Goal: Task Accomplishment & Management: Manage account settings

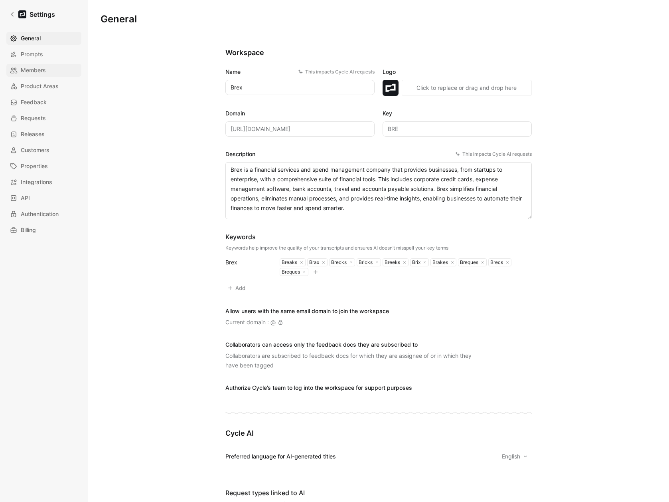
click at [37, 70] on span "Members" at bounding box center [33, 70] width 25 height 10
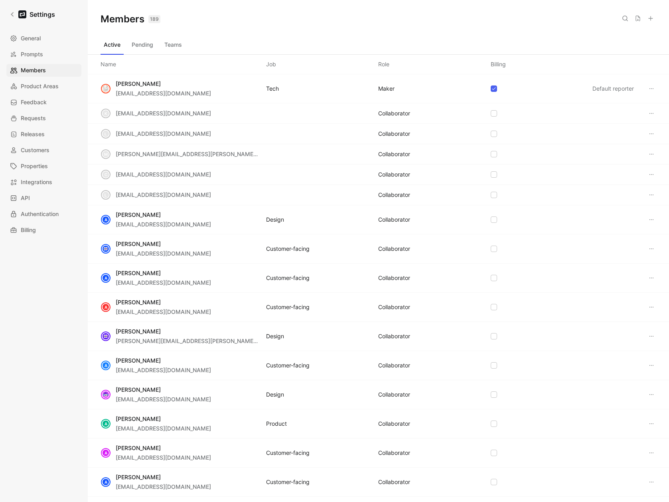
click at [649, 16] on icon at bounding box center [651, 18] width 6 height 6
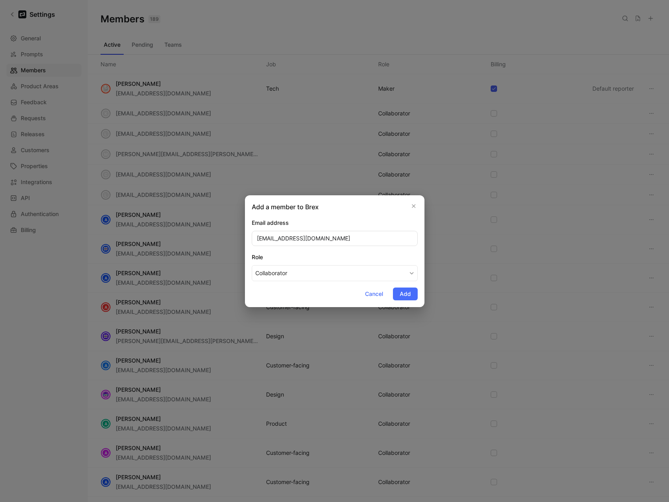
type input "agoya@brex.com"
click at [325, 253] on div "Role" at bounding box center [335, 257] width 166 height 10
click at [325, 265] on button "Collaborator" at bounding box center [335, 273] width 166 height 16
click at [408, 295] on span "Add" at bounding box center [405, 294] width 11 height 10
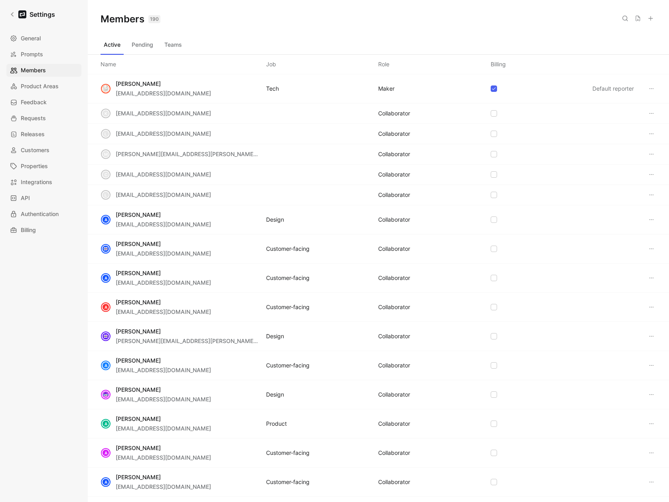
click at [653, 18] on icon at bounding box center [651, 18] width 6 height 6
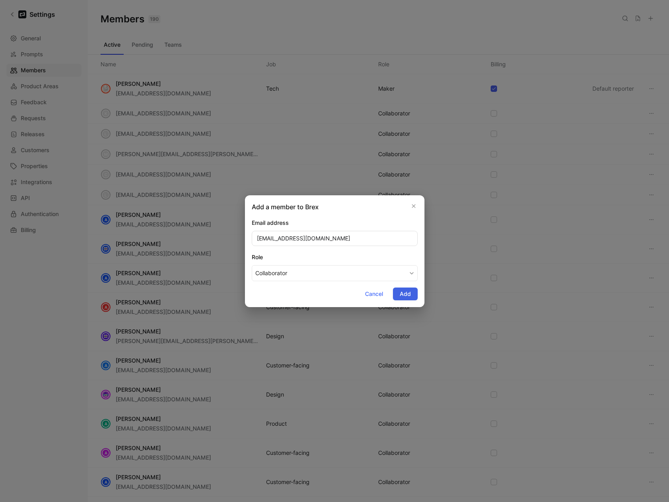
type input "[EMAIL_ADDRESS][DOMAIN_NAME]"
click at [408, 291] on span "Add" at bounding box center [405, 294] width 11 height 10
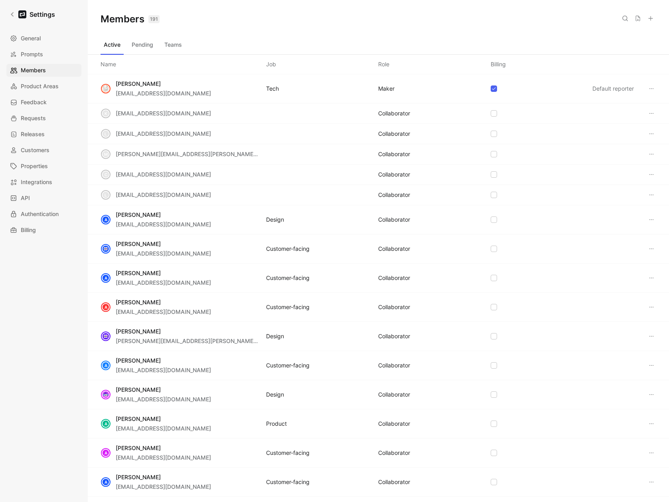
click at [651, 24] on button at bounding box center [650, 18] width 11 height 11
click at [653, 17] on div at bounding box center [334, 251] width 669 height 502
click at [651, 18] on use at bounding box center [651, 18] width 4 height 4
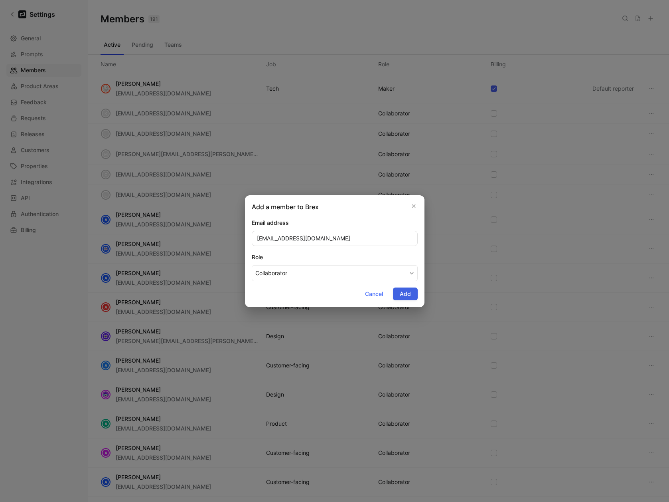
type input "[EMAIL_ADDRESS][DOMAIN_NAME]"
click at [401, 292] on span "Add" at bounding box center [405, 294] width 11 height 10
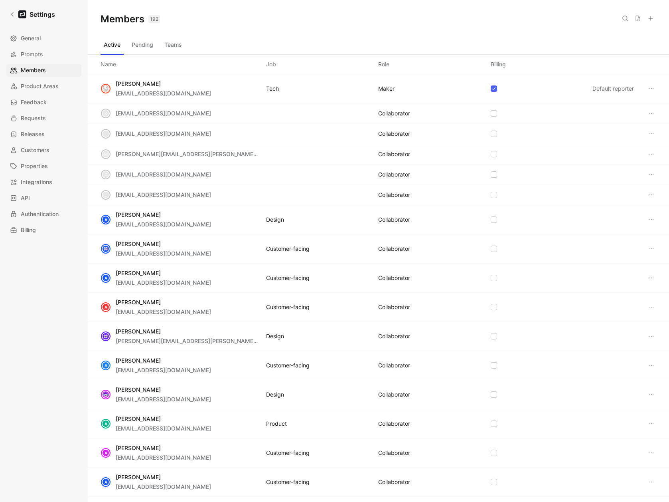
click at [651, 18] on use at bounding box center [651, 18] width 4 height 4
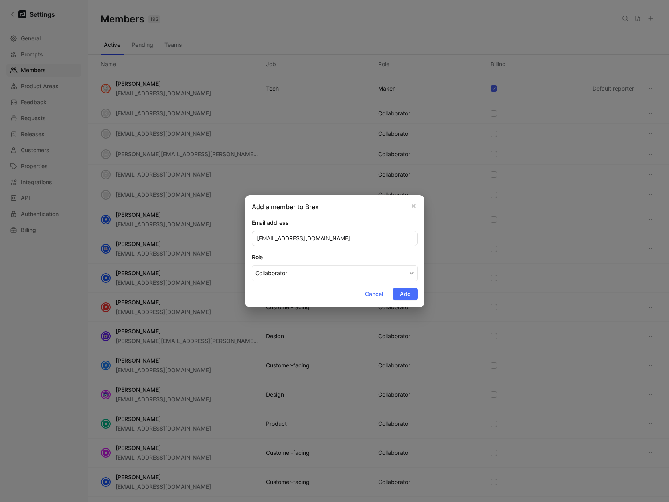
type input "[EMAIL_ADDRESS][DOMAIN_NAME]"
click at [354, 260] on div "Role" at bounding box center [335, 257] width 166 height 10
click at [354, 265] on button "Collaborator" at bounding box center [335, 273] width 166 height 16
click at [408, 293] on span "Add" at bounding box center [405, 294] width 11 height 10
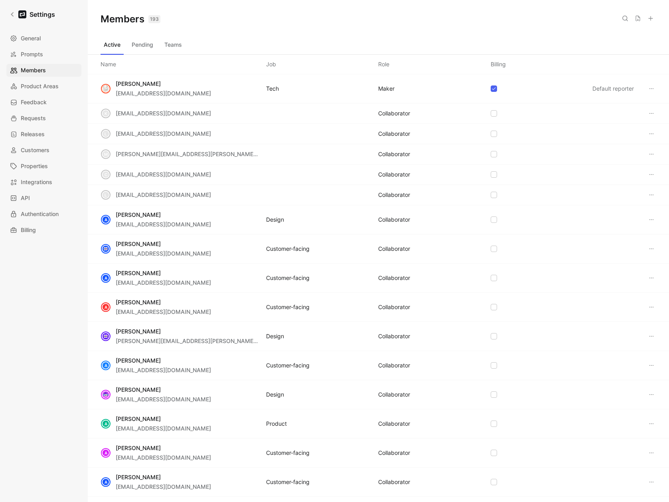
click at [649, 21] on icon at bounding box center [651, 18] width 6 height 6
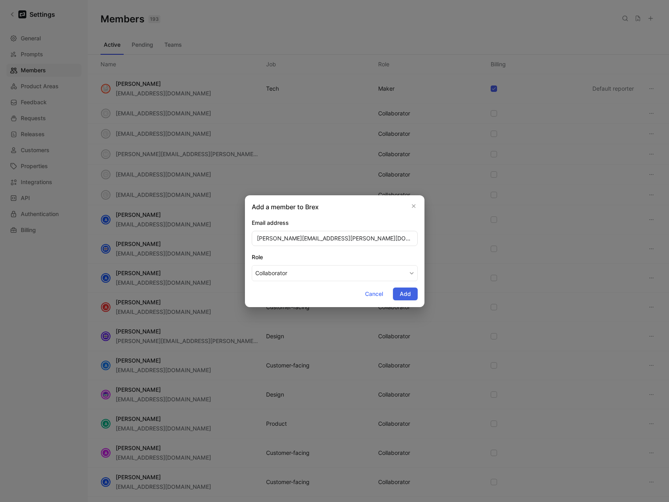
type input "[PERSON_NAME][EMAIL_ADDRESS][PERSON_NAME][DOMAIN_NAME]"
click at [405, 298] on button "Add" at bounding box center [405, 293] width 25 height 13
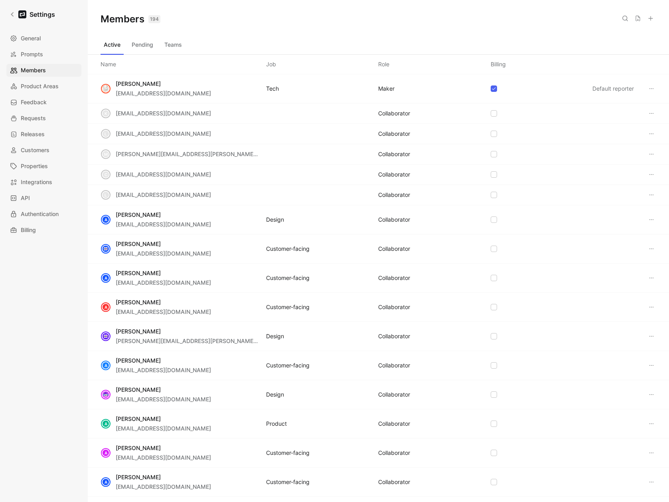
click at [653, 18] on icon at bounding box center [651, 18] width 6 height 6
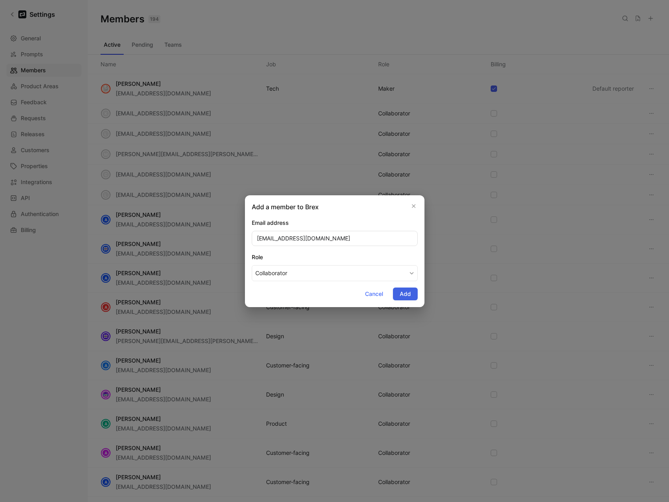
type input "[EMAIL_ADDRESS][DOMAIN_NAME]"
click at [403, 291] on span "Add" at bounding box center [405, 294] width 11 height 10
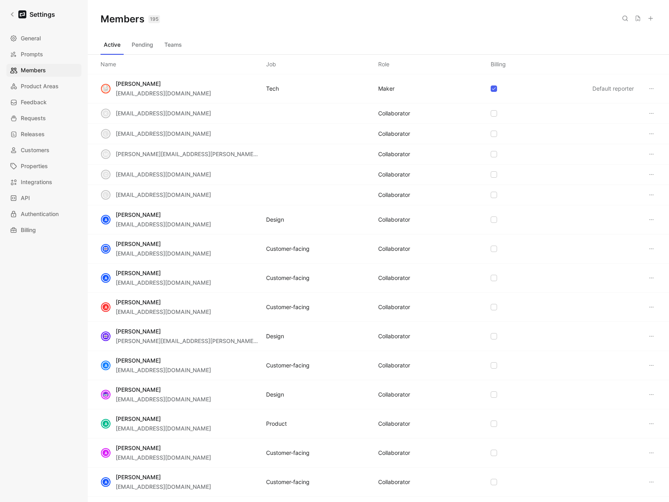
click at [651, 18] on use at bounding box center [651, 18] width 4 height 4
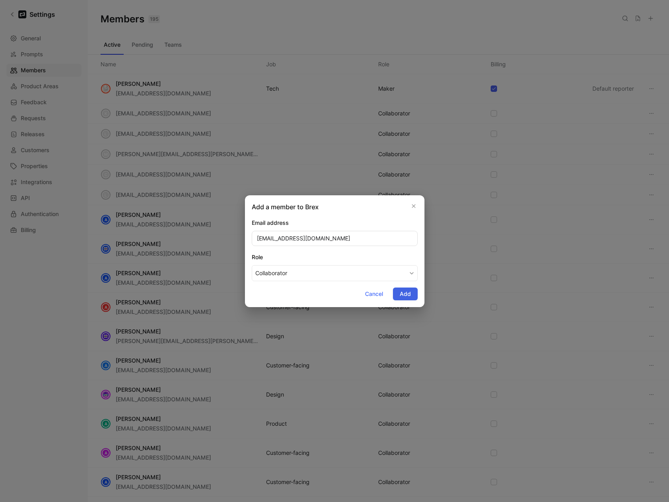
type input "crebus@brex.com"
click at [404, 293] on span "Add" at bounding box center [405, 294] width 11 height 10
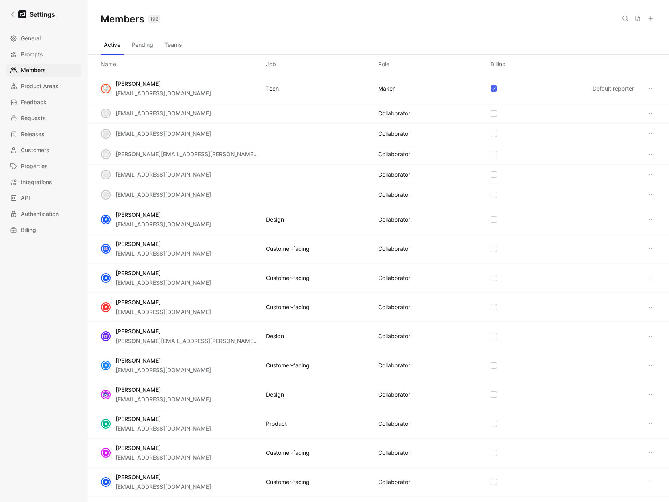
click at [653, 18] on icon at bounding box center [651, 18] width 6 height 6
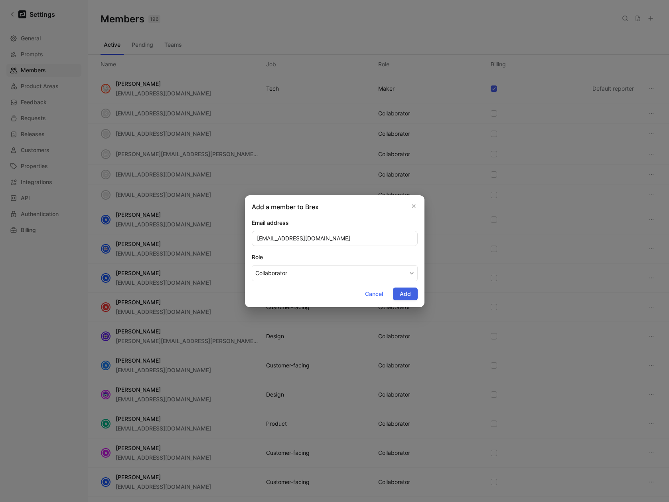
type input "csjerven@brex.com"
click at [402, 293] on span "Add" at bounding box center [405, 294] width 11 height 10
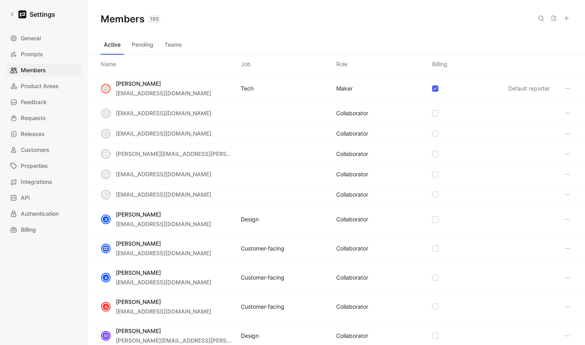
click at [566, 18] on use at bounding box center [566, 18] width 4 height 4
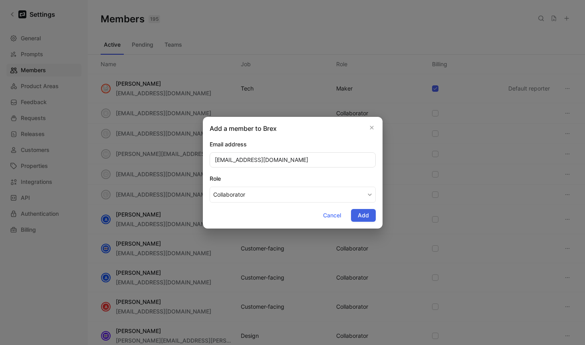
type input "bedwards@brex.com"
click at [371, 220] on button "Add" at bounding box center [363, 215] width 25 height 13
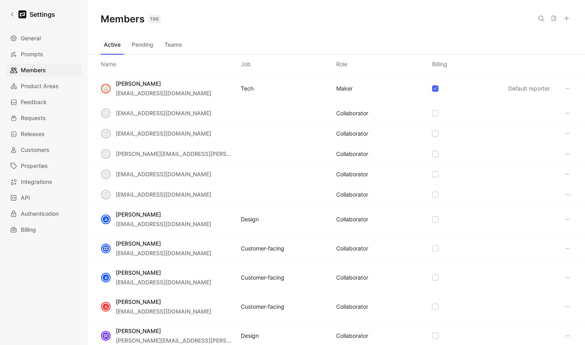
click at [568, 21] on icon at bounding box center [566, 18] width 6 height 6
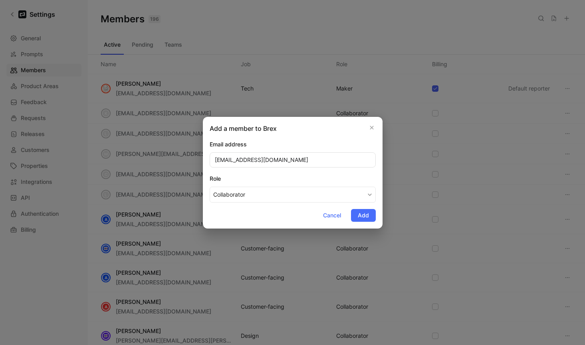
type input "[EMAIL_ADDRESS][DOMAIN_NAME]"
click at [371, 216] on button "Add" at bounding box center [363, 215] width 25 height 13
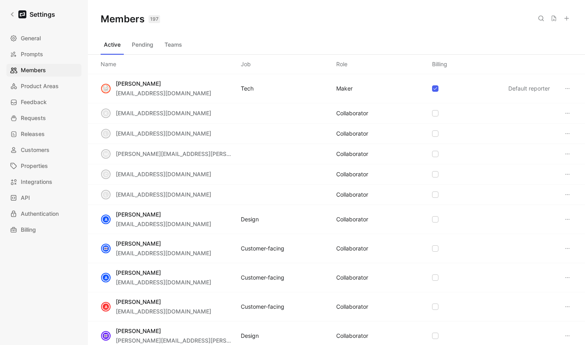
click at [177, 47] on button "Teams" at bounding box center [173, 44] width 24 height 13
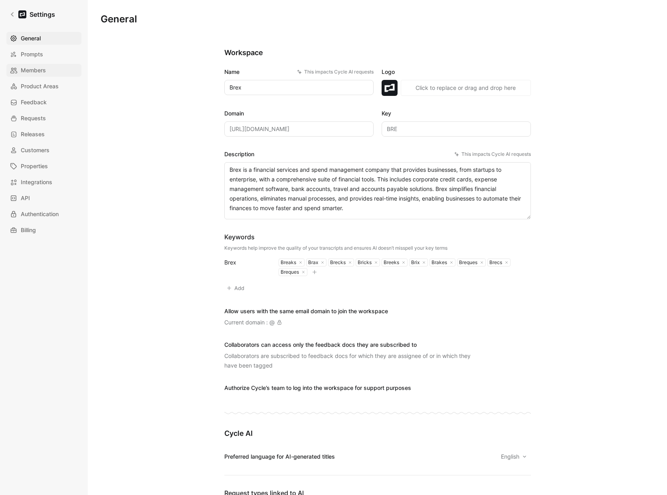
click at [40, 70] on span "Members" at bounding box center [33, 70] width 25 height 10
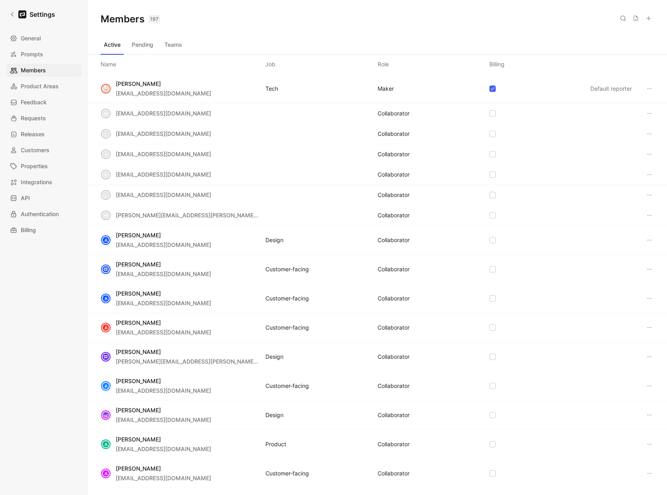
click at [185, 48] on div "Active Pending Teams" at bounding box center [378, 46] width 554 height 16
click at [171, 46] on button "Teams" at bounding box center [173, 44] width 24 height 13
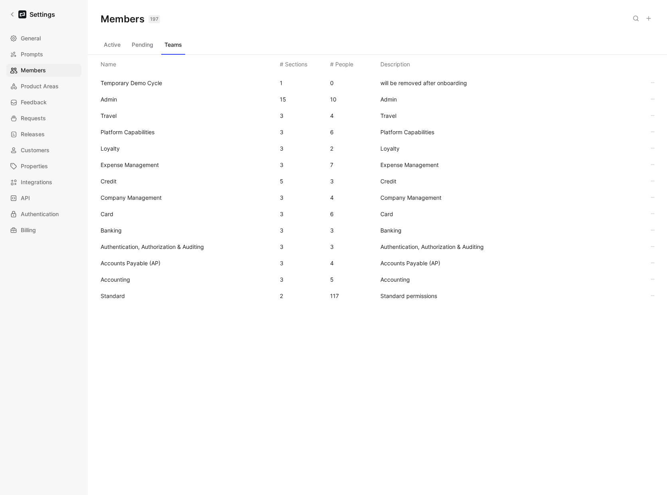
click at [119, 297] on span "Standard" at bounding box center [113, 295] width 24 height 7
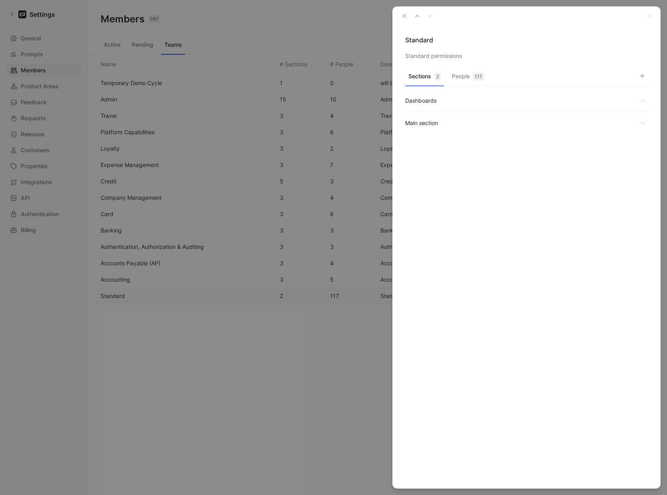
click at [465, 68] on div "Standard Standard permissions Sections 2 People 117 Dashboards Main section" at bounding box center [526, 247] width 268 height 482
click at [469, 71] on button "People 117" at bounding box center [468, 79] width 38 height 16
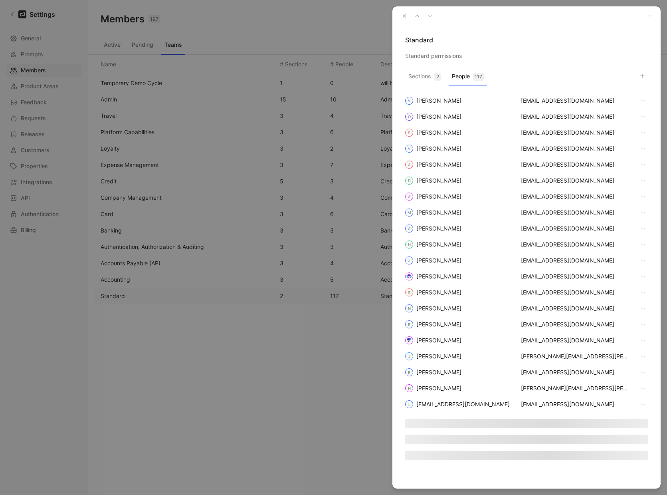
click at [584, 74] on icon "button" at bounding box center [642, 76] width 6 height 6
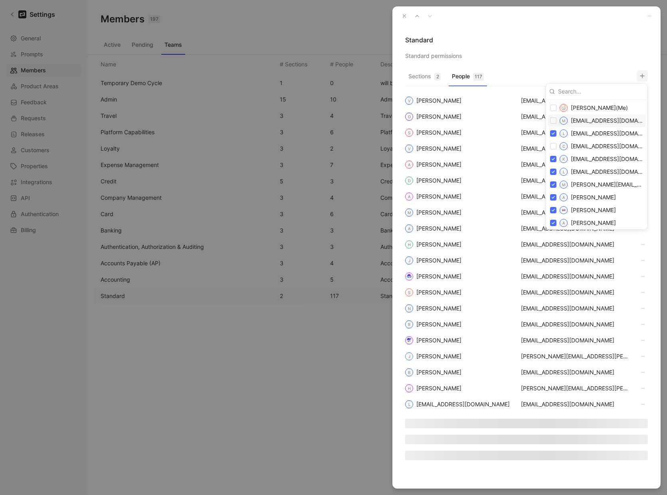
click at [555, 119] on input "checkbox" at bounding box center [553, 120] width 6 height 6
checkbox input "true"
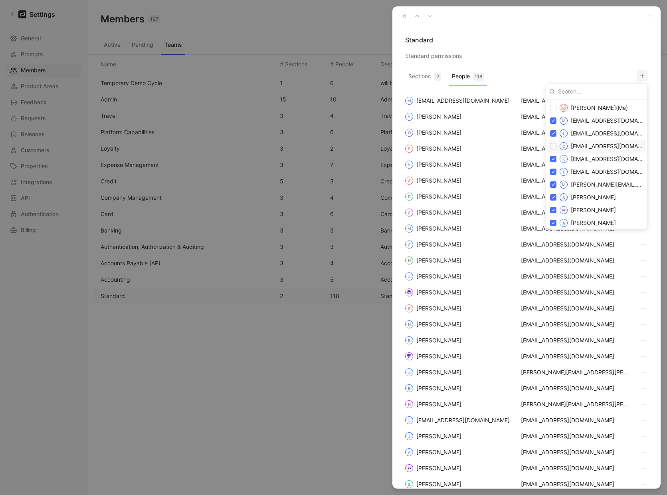
click at [553, 146] on input "checkbox" at bounding box center [553, 146] width 6 height 6
checkbox input "true"
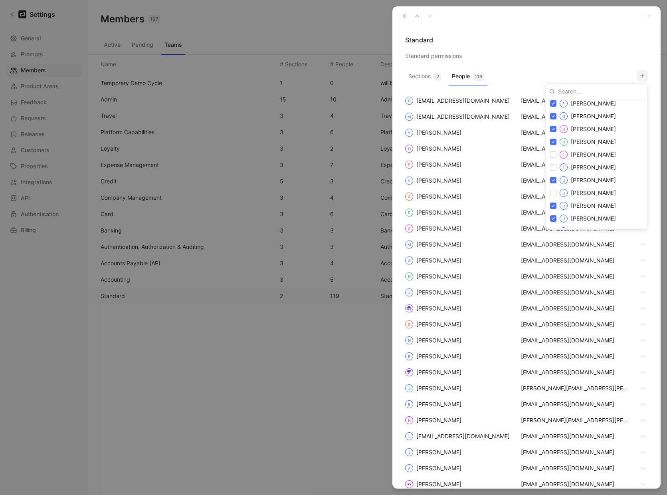
scroll to position [694, 0]
click at [554, 155] on input "checkbox" at bounding box center [553, 154] width 6 height 6
checkbox input "true"
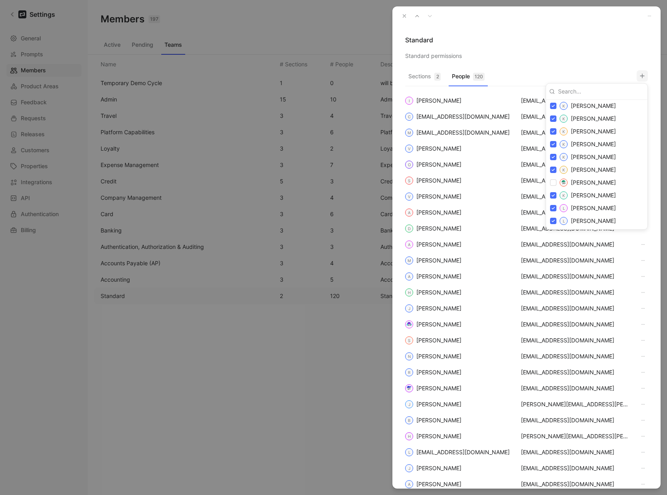
scroll to position [1014, 0]
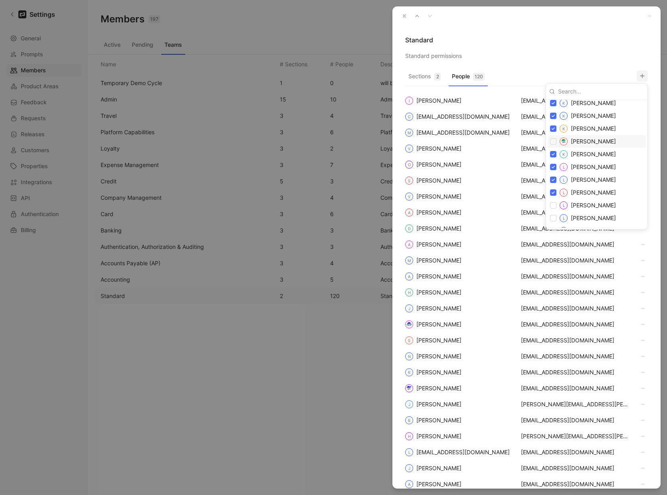
click at [554, 142] on input "checkbox" at bounding box center [553, 141] width 6 height 6
checkbox input "true"
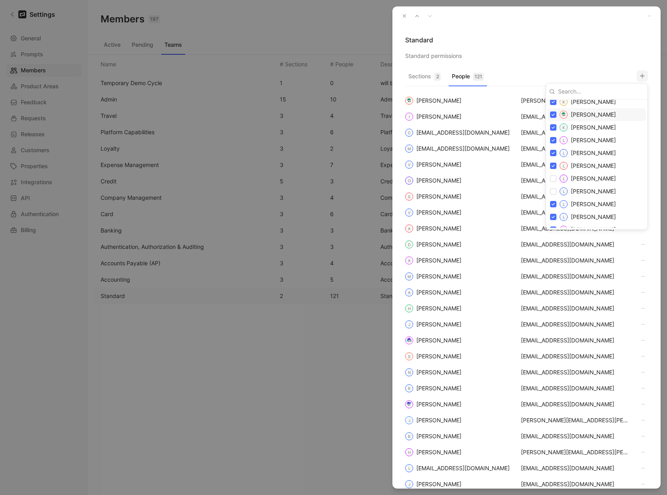
scroll to position [1043, 0]
click at [555, 188] on input "checkbox" at bounding box center [553, 189] width 6 height 6
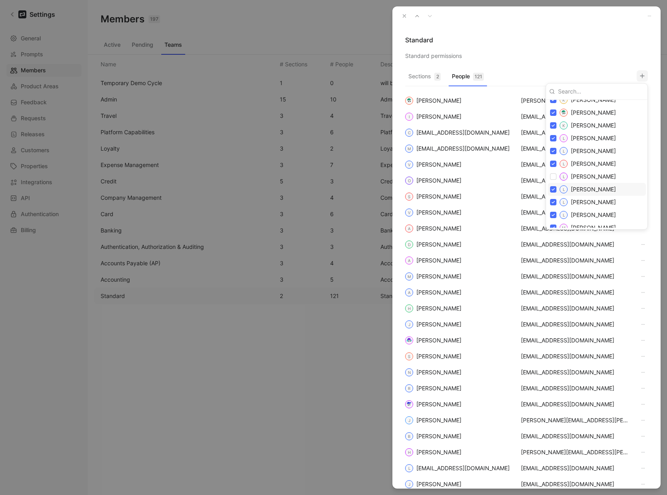
checkbox input "true"
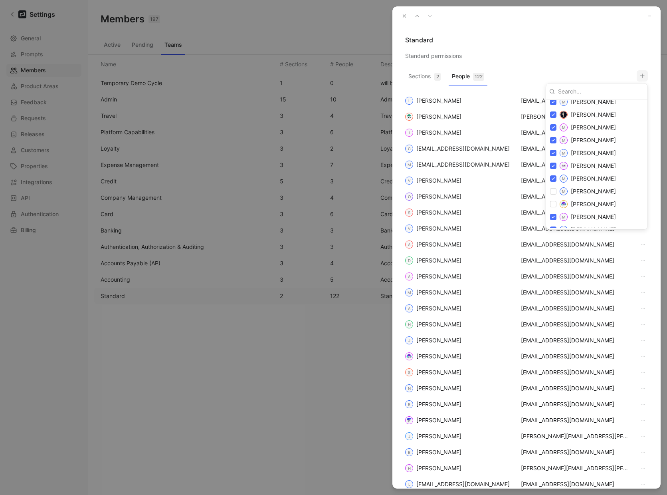
scroll to position [1240, 0]
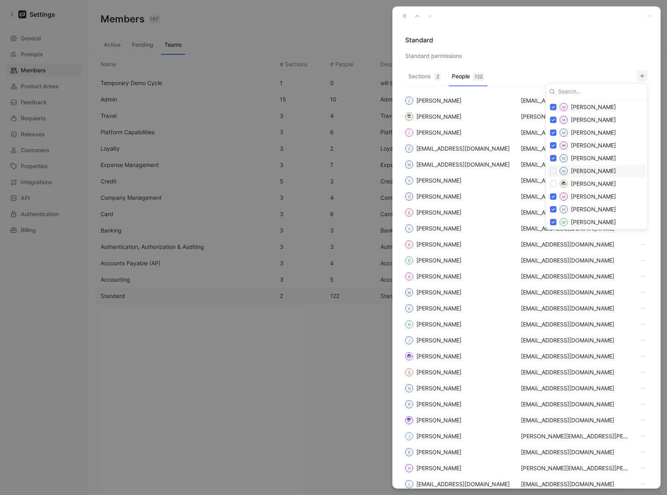
click at [552, 171] on input "checkbox" at bounding box center [553, 171] width 6 height 6
checkbox input "true"
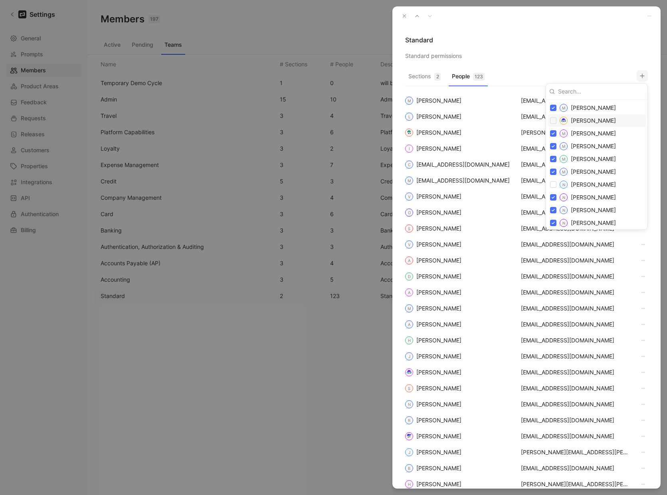
scroll to position [1318, 0]
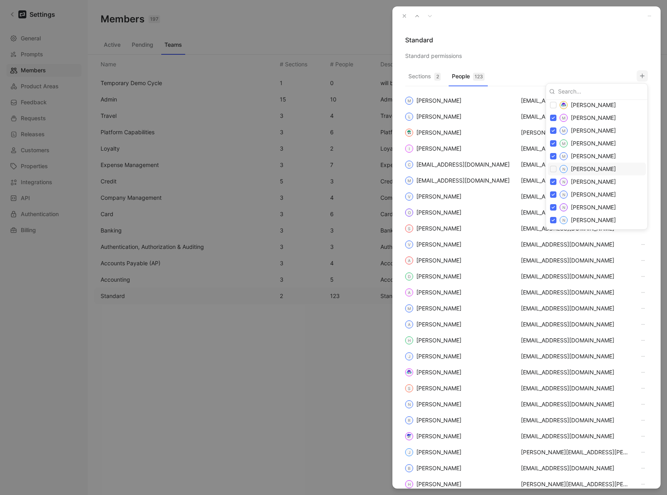
click at [553, 168] on input "checkbox" at bounding box center [553, 169] width 6 height 6
checkbox input "true"
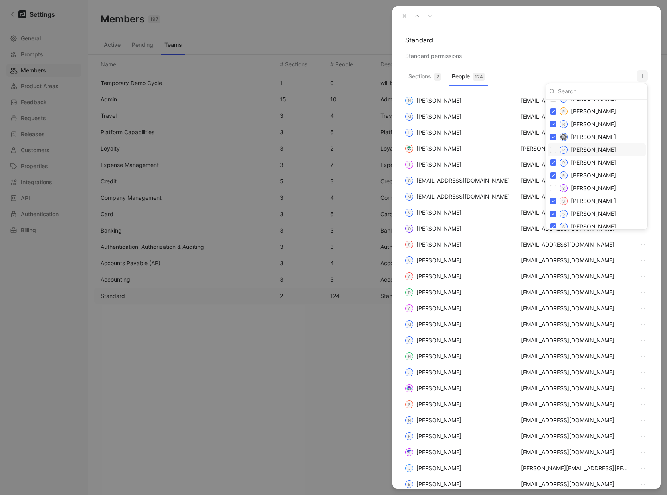
scroll to position [1493, 0]
click at [554, 185] on input "checkbox" at bounding box center [553, 186] width 6 height 6
checkbox input "true"
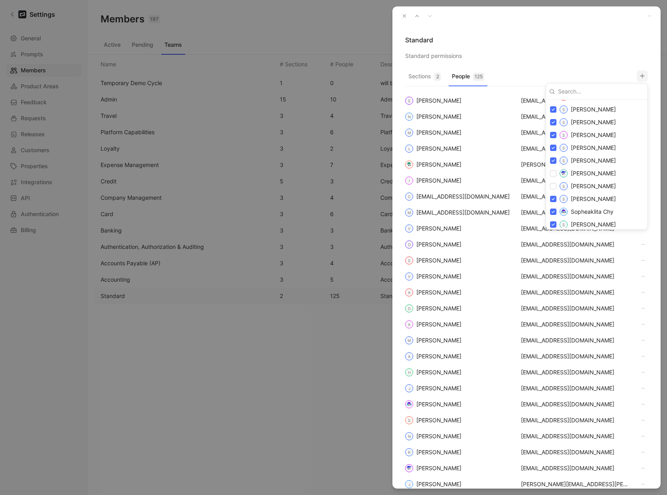
scroll to position [1648, 0]
click at [552, 133] on input "checkbox" at bounding box center [553, 132] width 6 height 6
checkbox input "true"
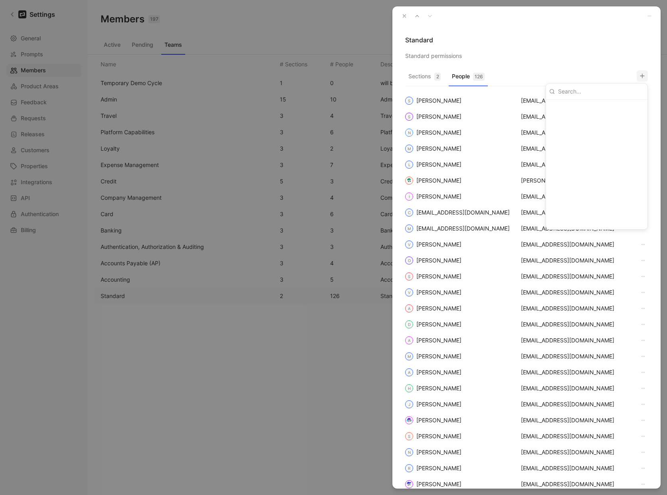
scroll to position [0, 0]
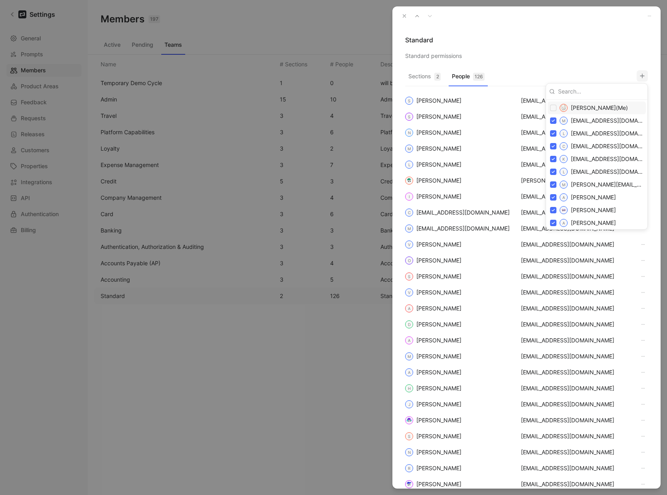
click at [547, 39] on div at bounding box center [333, 247] width 667 height 495
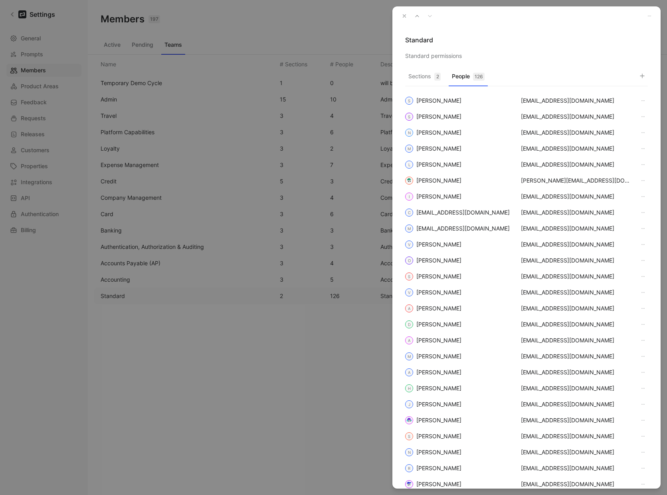
drag, startPoint x: 408, startPoint y: 19, endPoint x: 395, endPoint y: 24, distance: 14.5
click at [408, 19] on button "button" at bounding box center [404, 15] width 11 height 11
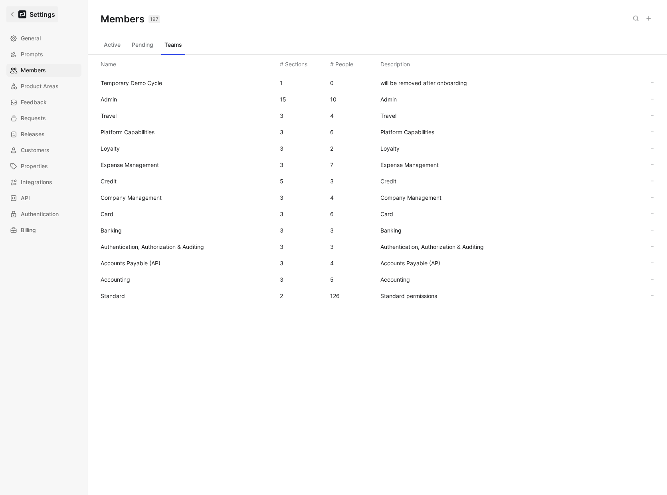
click at [14, 20] on link "Settings" at bounding box center [32, 14] width 52 height 16
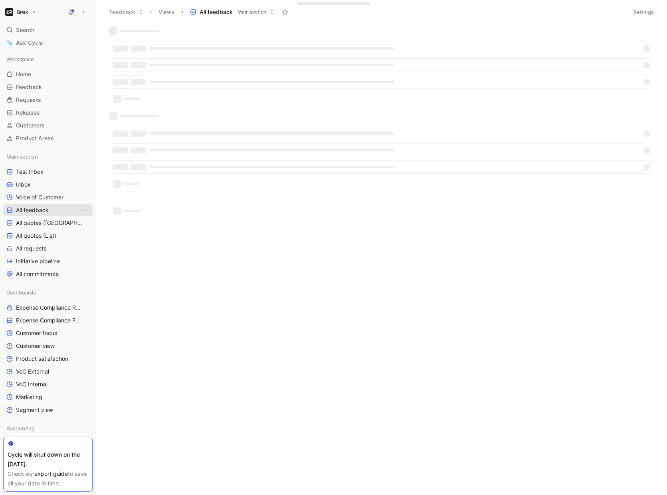
click at [24, 208] on span "All feedback" at bounding box center [32, 210] width 33 height 8
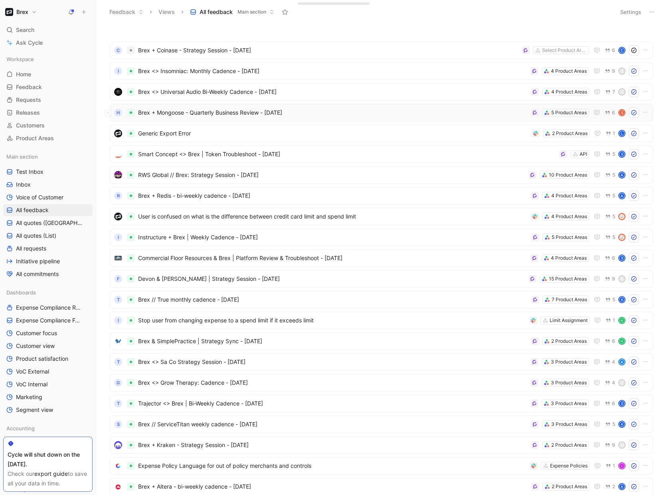
click at [404, 112] on span "Brex + Mongoose - Quarterly Business Review - [DATE]" at bounding box center [333, 113] width 390 height 10
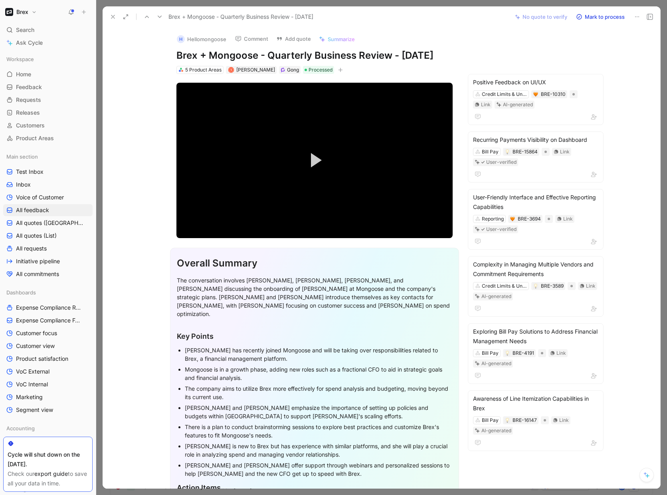
click at [114, 18] on use at bounding box center [112, 16] width 3 height 3
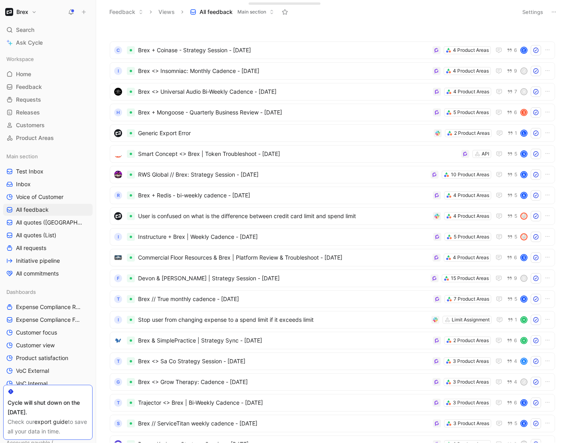
click at [34, 10] on button "Brex" at bounding box center [21, 11] width 36 height 11
click at [40, 85] on div "Workspace settings G then S" at bounding box center [54, 82] width 98 height 13
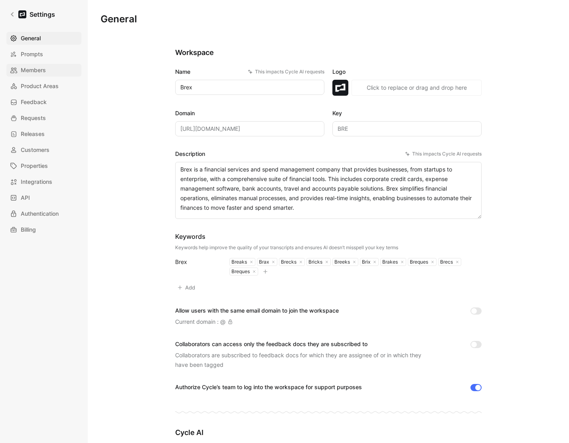
click at [32, 71] on span "Members" at bounding box center [33, 70] width 25 height 10
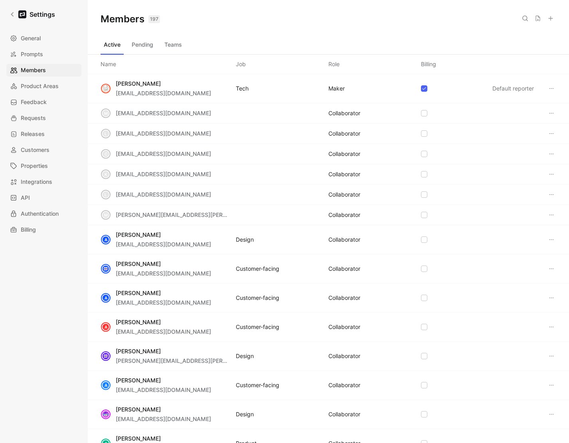
click at [552, 22] on button at bounding box center [550, 18] width 11 height 11
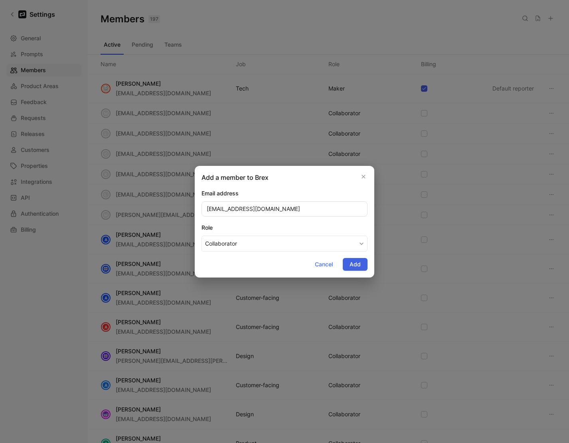
type input "sobray@brex.com"
click at [363, 262] on button "Add" at bounding box center [355, 264] width 25 height 13
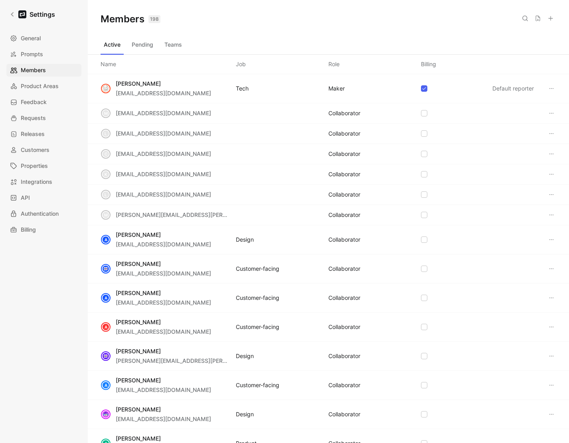
click at [174, 45] on button "Teams" at bounding box center [173, 44] width 24 height 13
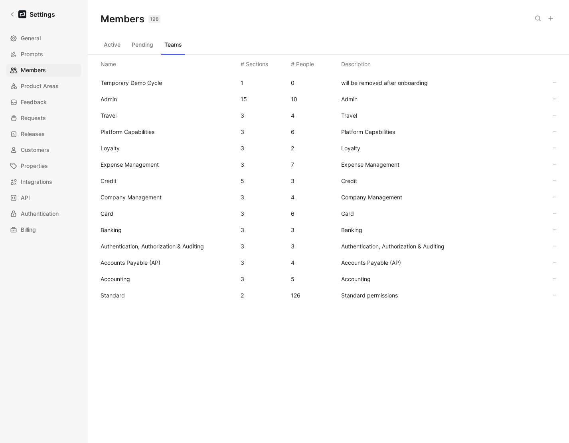
click at [129, 298] on span "Standard" at bounding box center [168, 296] width 134 height 10
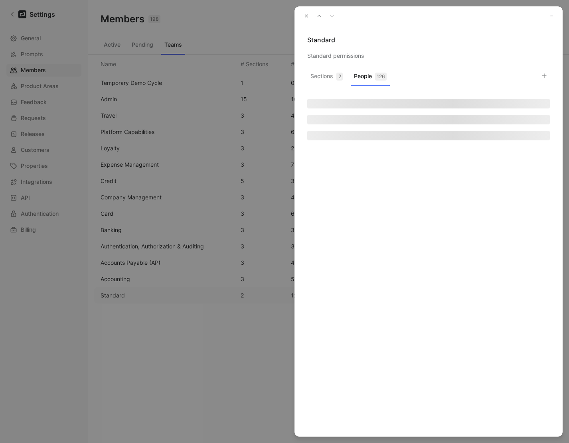
click at [364, 71] on button "People 126" at bounding box center [370, 79] width 39 height 16
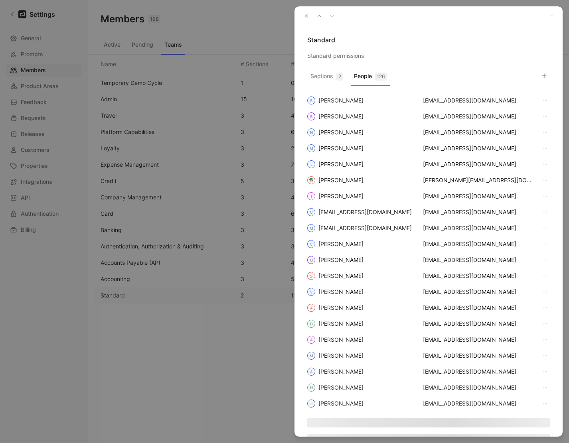
click at [542, 75] on use "button" at bounding box center [544, 76] width 4 height 4
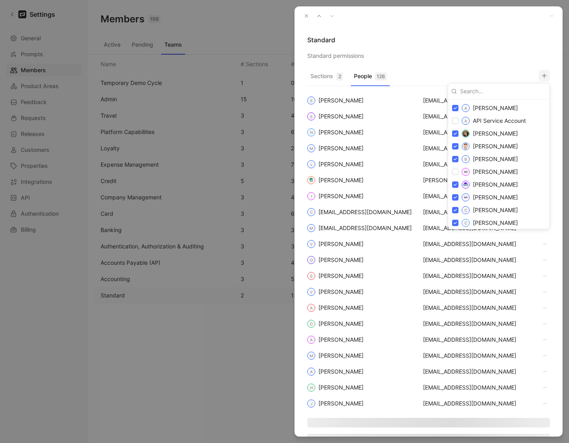
scroll to position [363, 0]
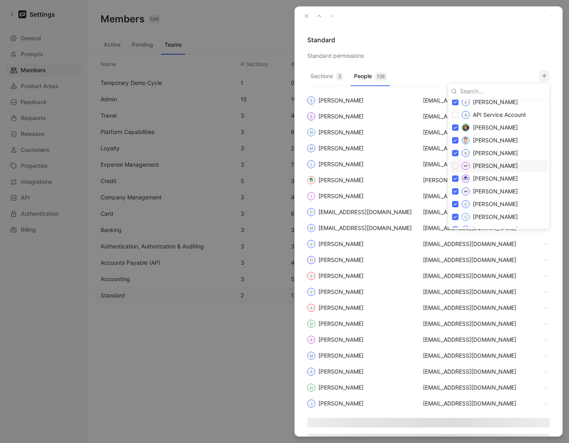
click at [455, 166] on input "checkbox" at bounding box center [455, 166] width 6 height 6
checkbox input "true"
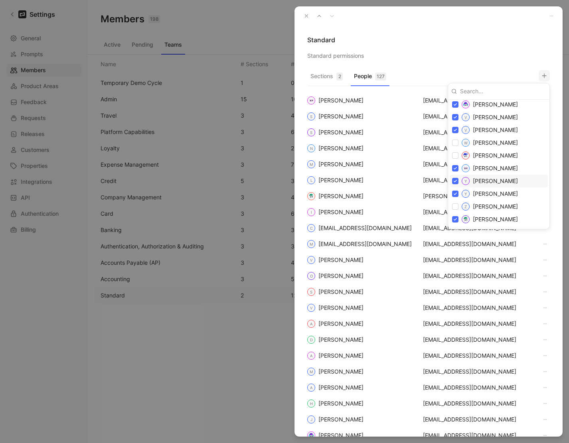
scroll to position [1815, 0]
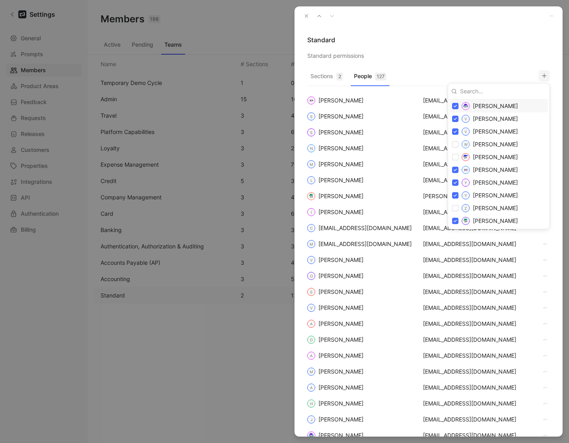
click at [473, 30] on div at bounding box center [284, 221] width 569 height 443
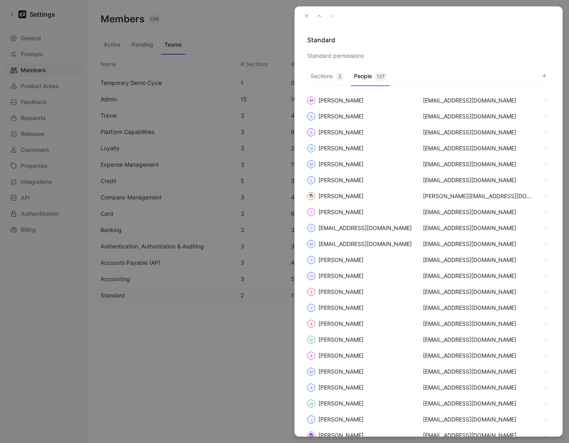
click at [309, 17] on icon "button" at bounding box center [307, 16] width 6 height 6
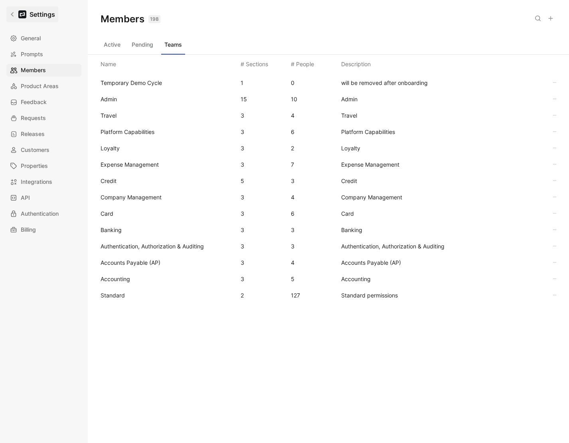
click at [13, 11] on link "Settings" at bounding box center [32, 14] width 52 height 16
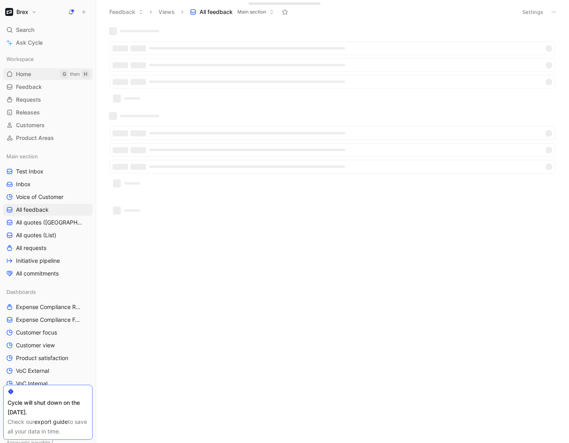
click at [22, 68] on div "Workspace Home G then H Feedback G then F Requests G then R Releases G then L C…" at bounding box center [47, 98] width 89 height 91
